Goal: Find contact information: Find contact information

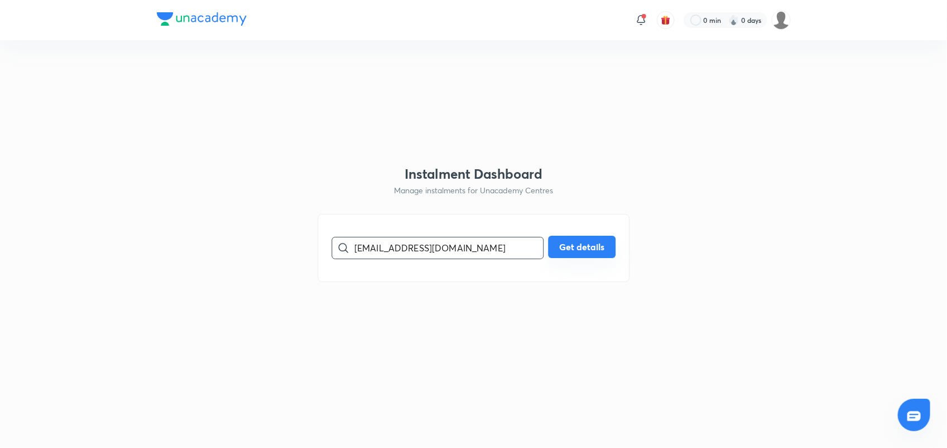
type input "[EMAIL_ADDRESS][DOMAIN_NAME]"
click at [571, 251] on button "Get details" at bounding box center [582, 247] width 68 height 22
click at [358, 250] on input "[EMAIL_ADDRESS][DOMAIN_NAME]" at bounding box center [449, 247] width 189 height 28
type input "[EMAIL_ADDRESS][DOMAIN_NAME]"
click at [587, 246] on button "Get details" at bounding box center [582, 247] width 68 height 22
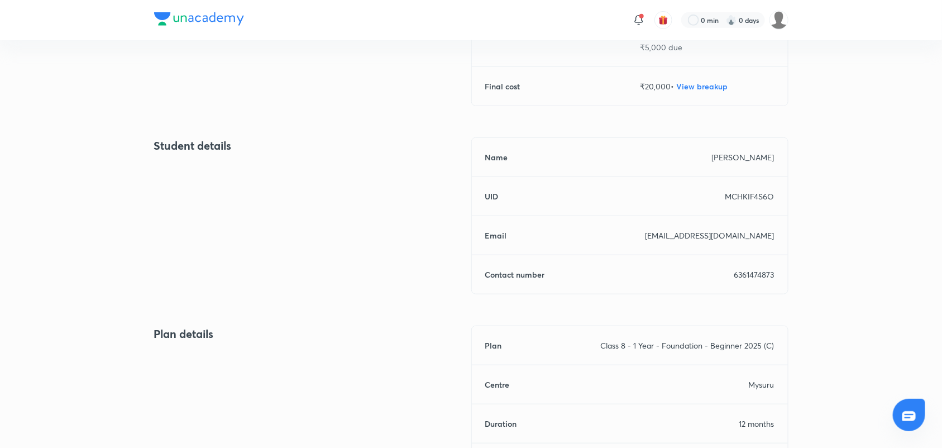
scroll to position [367, 0]
drag, startPoint x: 725, startPoint y: 274, endPoint x: 788, endPoint y: 271, distance: 63.7
click at [788, 271] on div "Back [PERSON_NAME] Due on [DATE] New Instalment Class 8 - 1 Year - Foundation -…" at bounding box center [471, 118] width 942 height 891
copy p "6361474873"
